Goal: Transaction & Acquisition: Download file/media

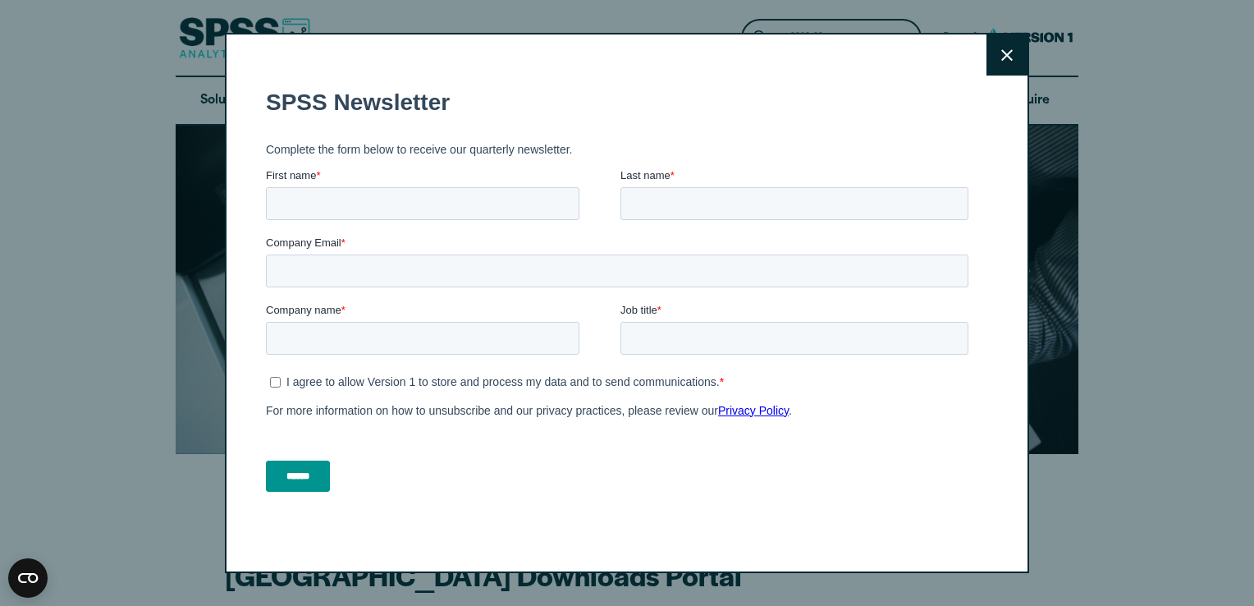
click at [1010, 46] on button "Close" at bounding box center [1007, 54] width 41 height 41
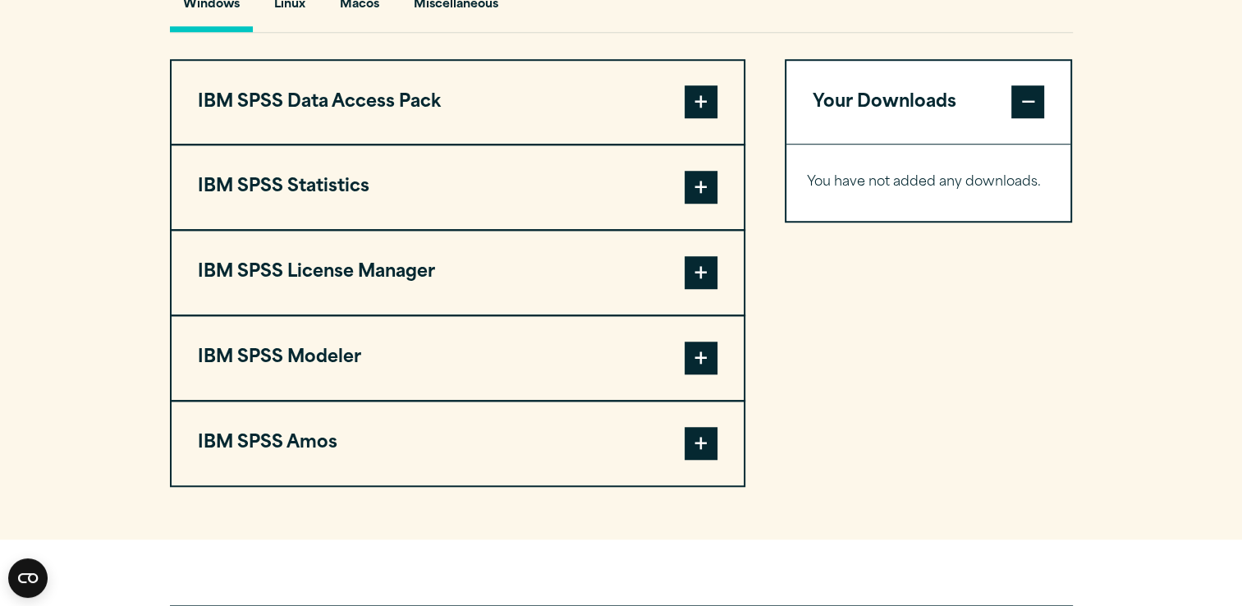
scroll to position [1251, 0]
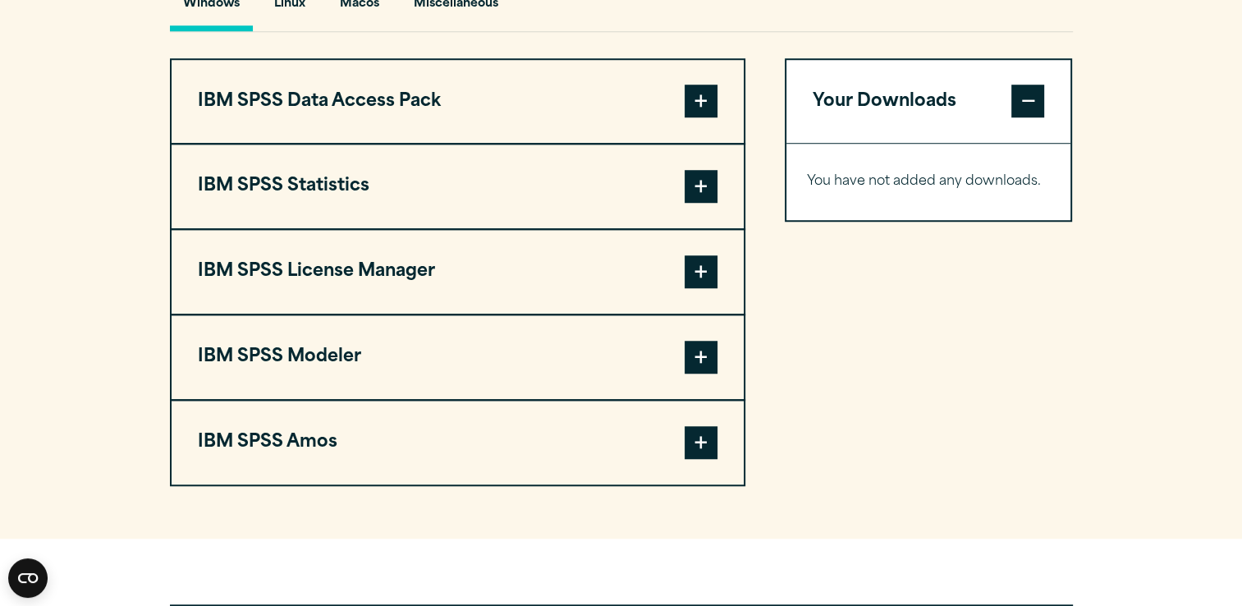
click at [703, 203] on span at bounding box center [701, 186] width 33 height 33
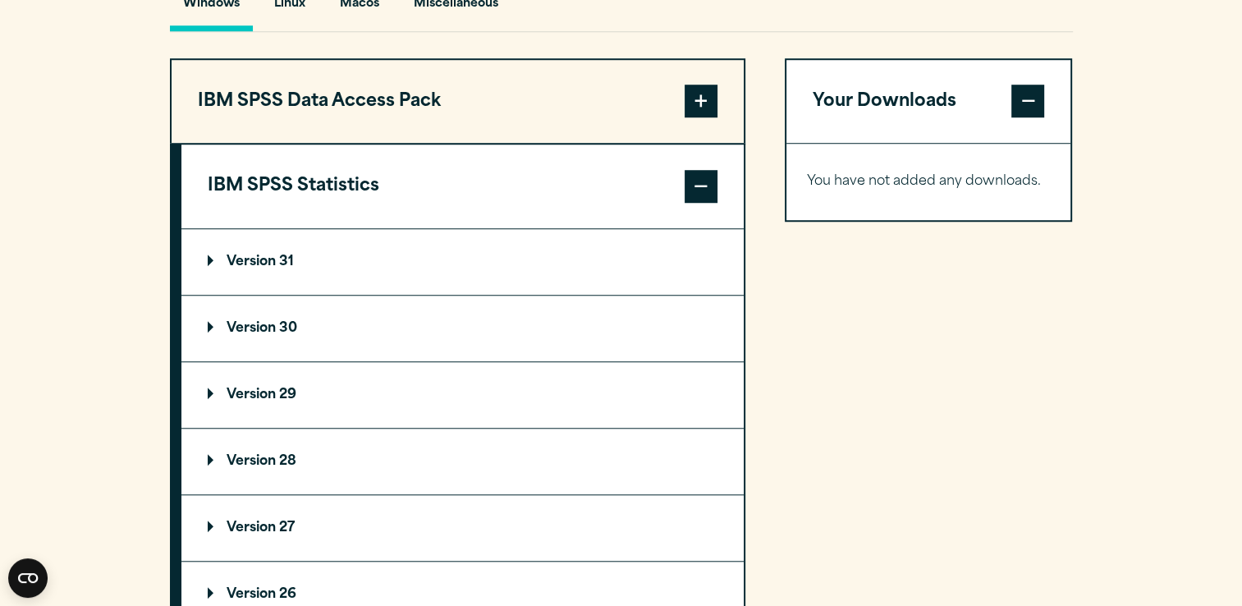
click at [268, 335] on p "Version 30" at bounding box center [252, 328] width 89 height 13
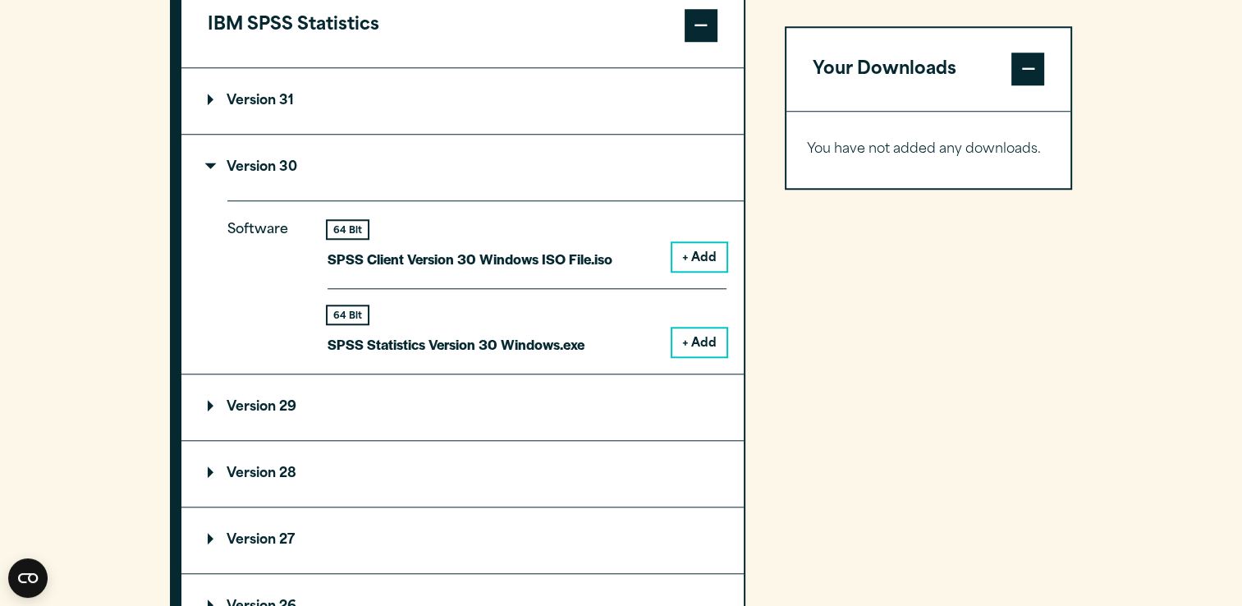
scroll to position [1428, 0]
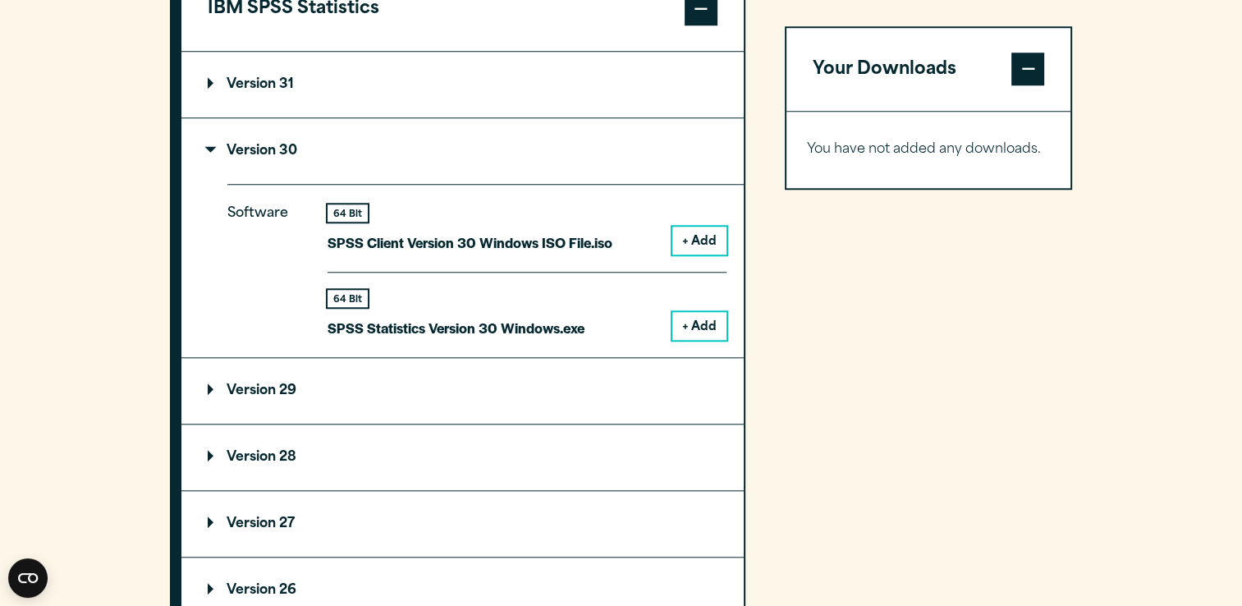
click at [689, 340] on button "+ Add" at bounding box center [699, 326] width 54 height 28
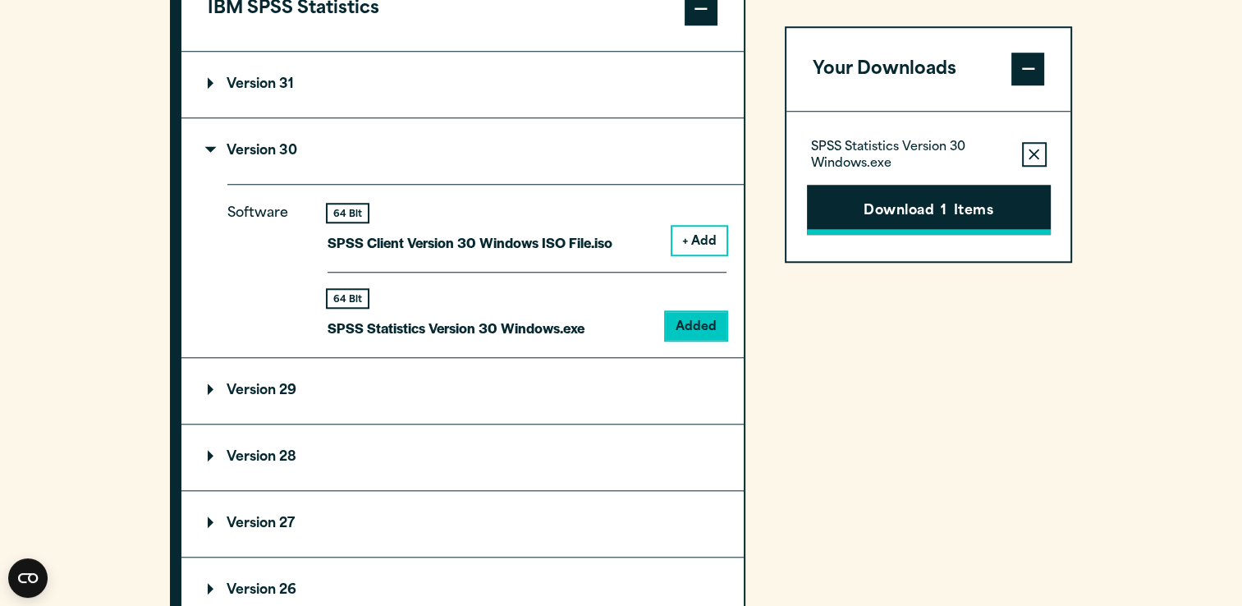
click at [924, 203] on button "Download 1 Items" at bounding box center [929, 210] width 244 height 51
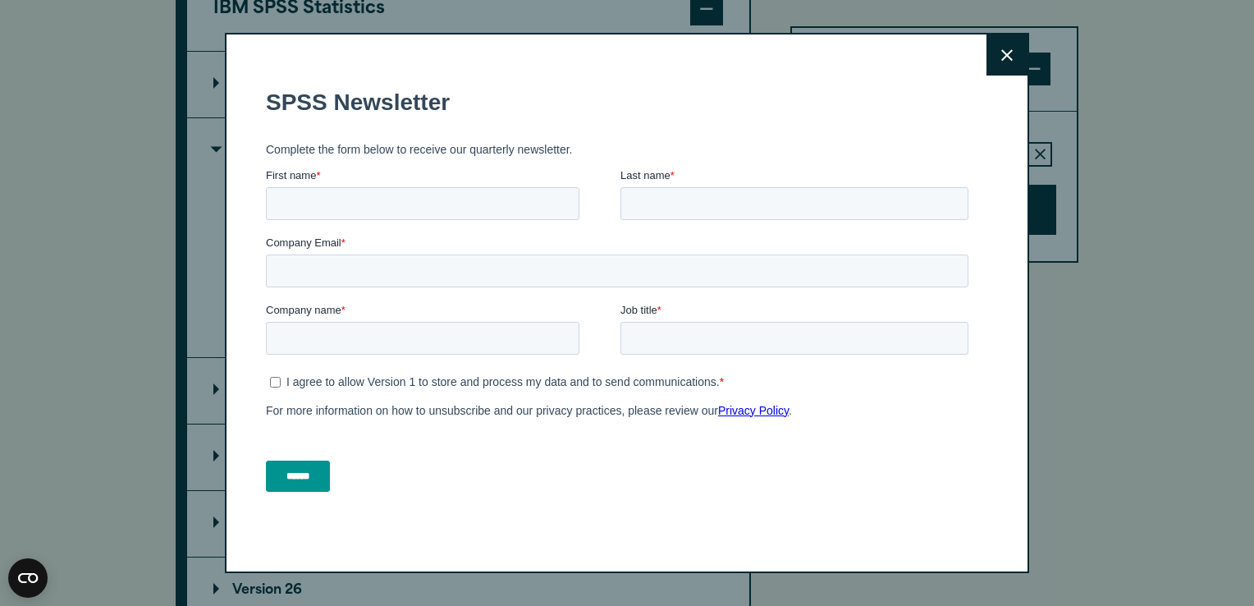
click at [995, 42] on button "Close" at bounding box center [1007, 54] width 41 height 41
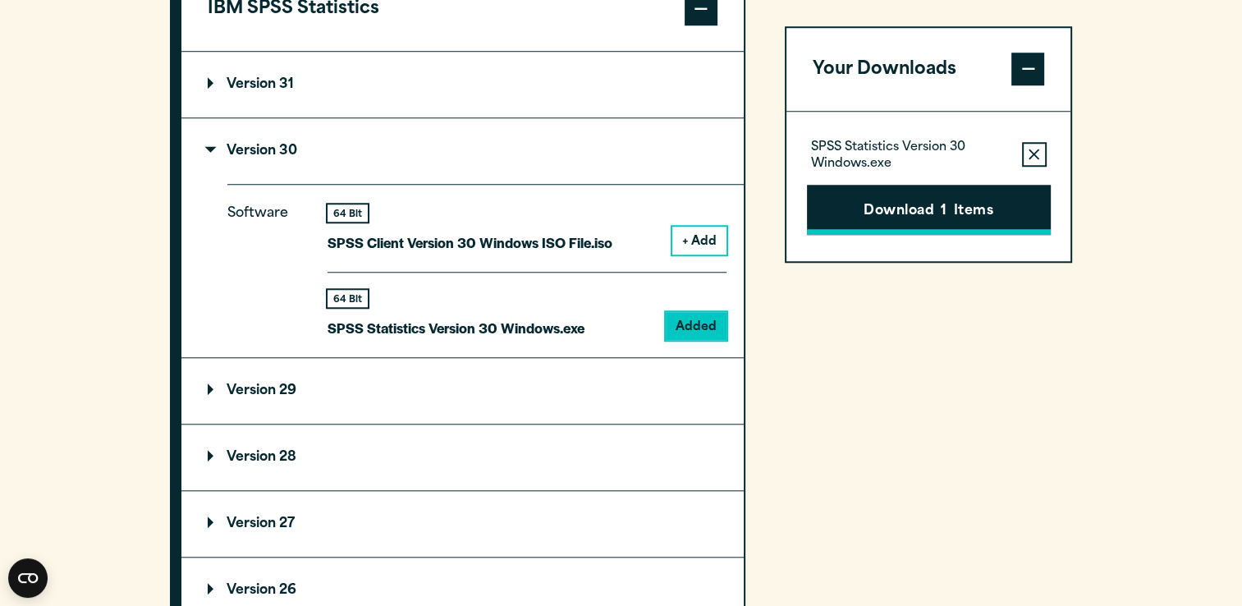
click at [880, 195] on button "Download 1 Items" at bounding box center [929, 210] width 244 height 51
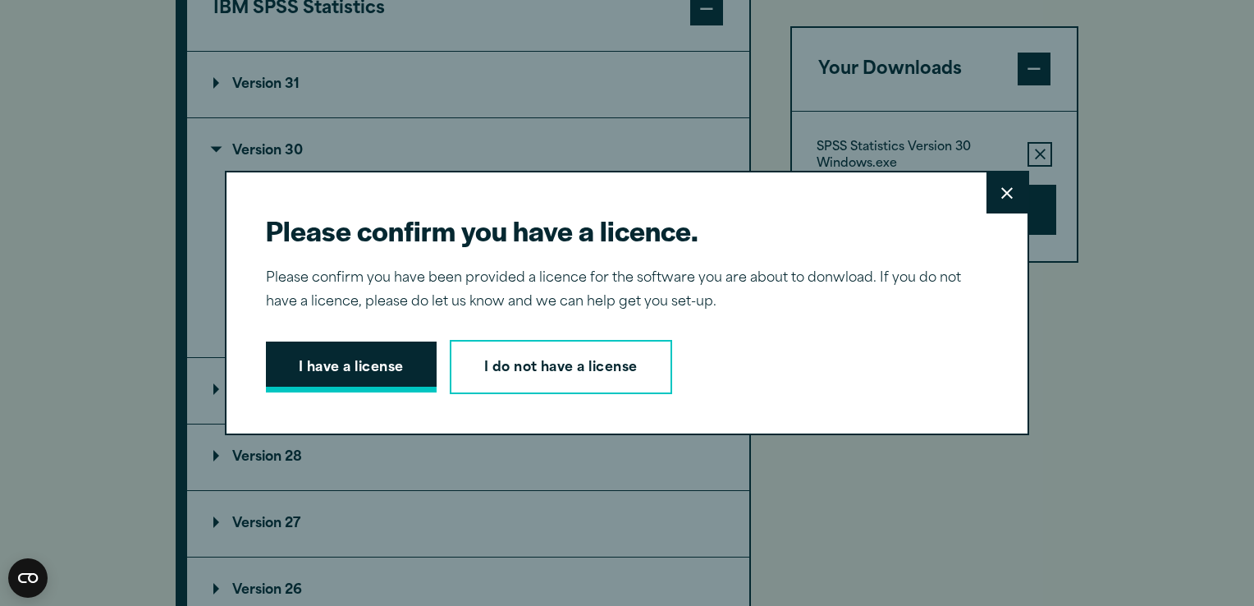
click at [365, 371] on button "I have a license" at bounding box center [351, 366] width 171 height 51
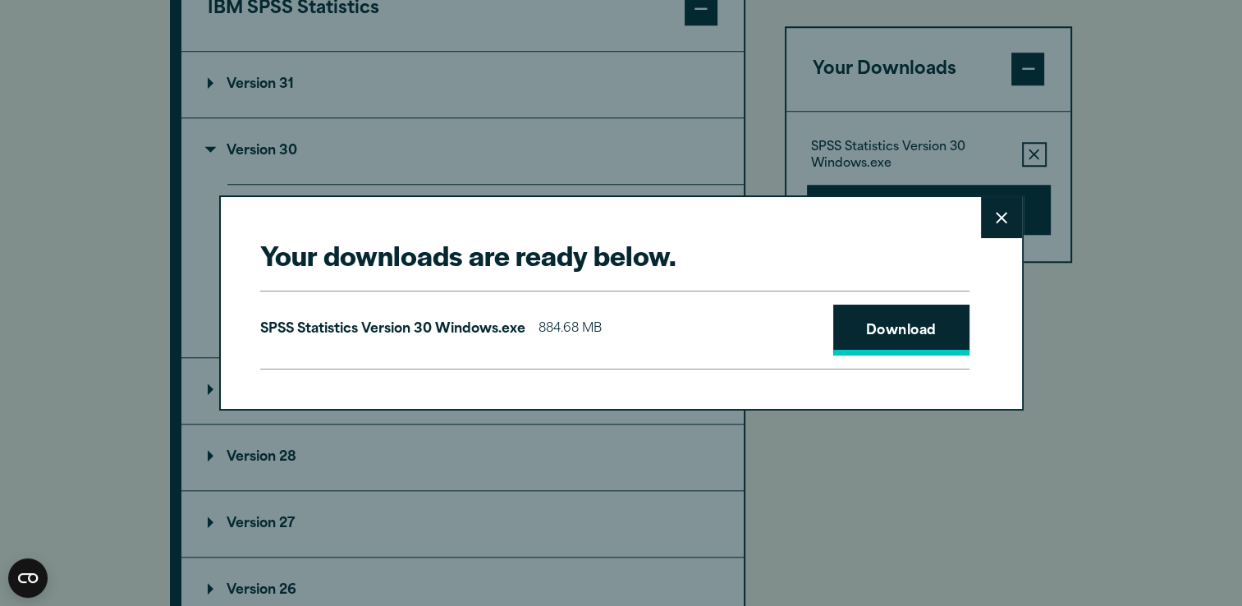
click at [870, 323] on link "Download" at bounding box center [901, 329] width 136 height 51
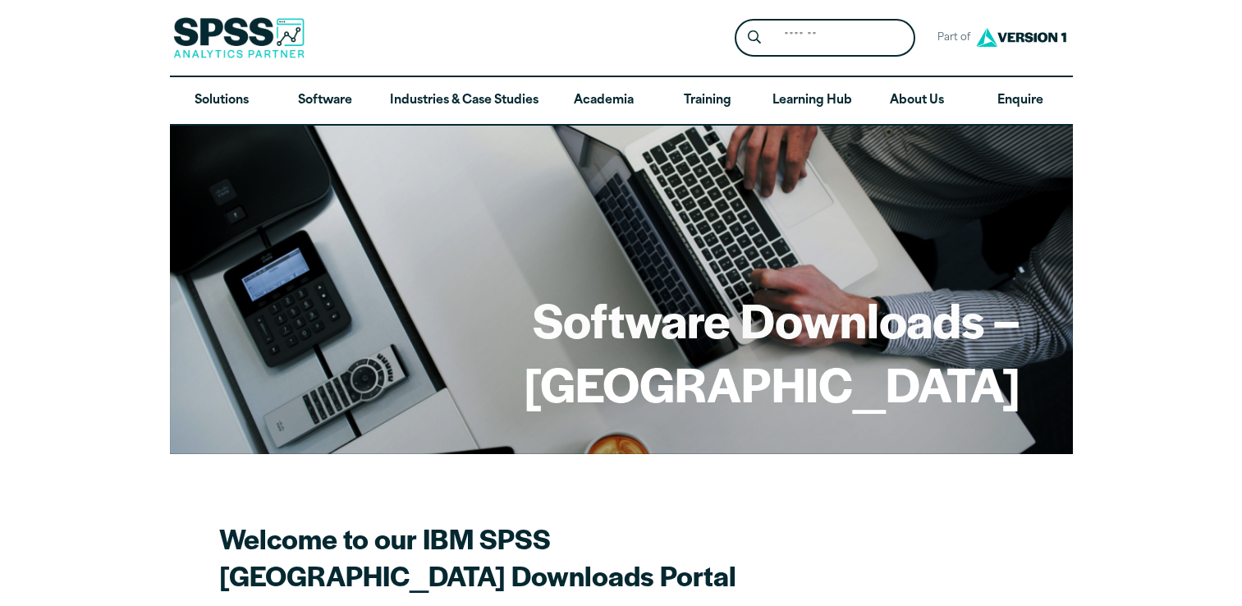
scroll to position [1428, 0]
